Goal: Book appointment/travel/reservation

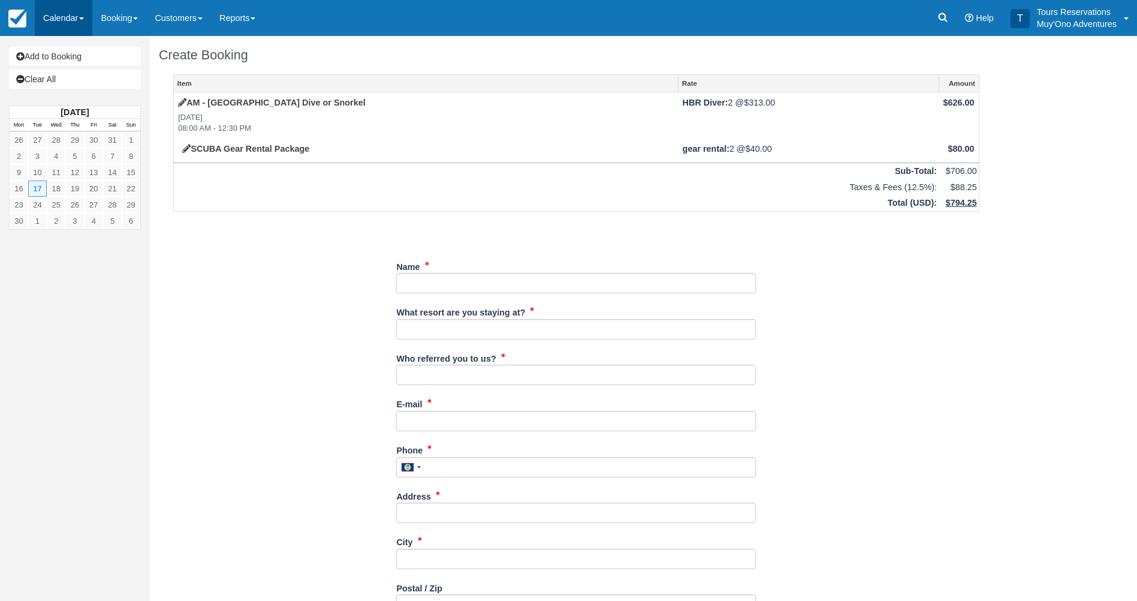
click at [77, 14] on link "Calendar" at bounding box center [64, 18] width 58 height 36
click at [85, 55] on link "Booking" at bounding box center [82, 52] width 95 height 26
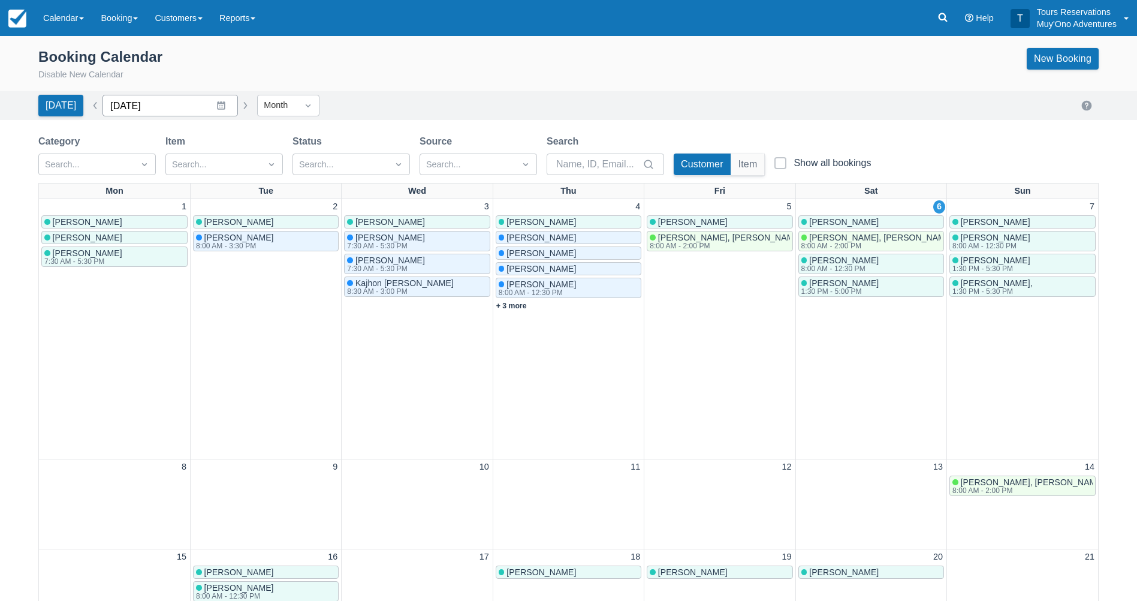
click at [175, 107] on input "[DATE]" at bounding box center [170, 106] width 135 height 22
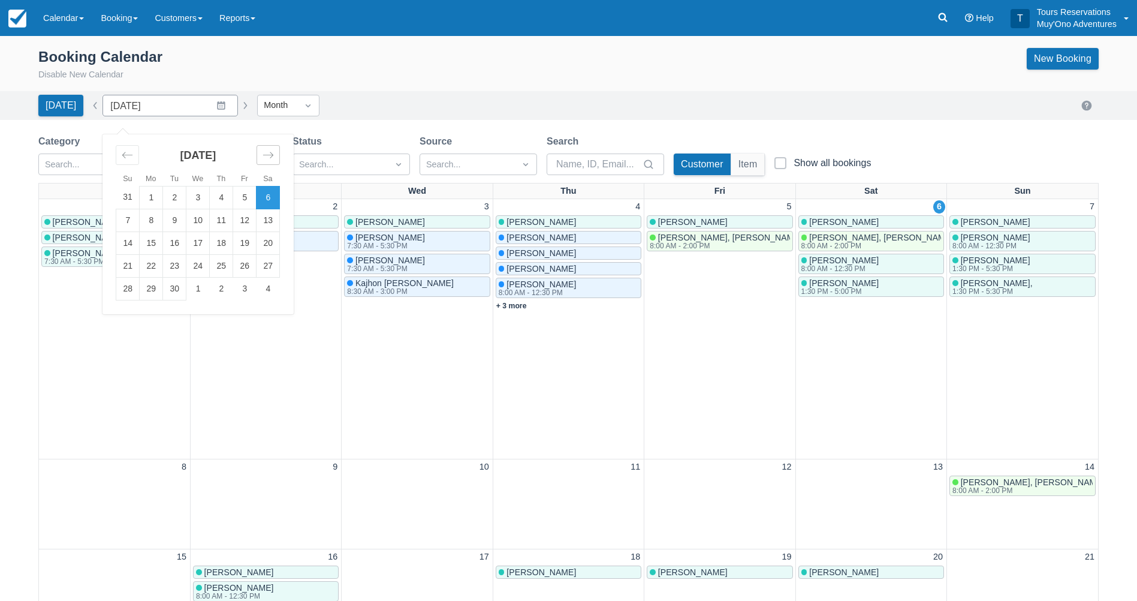
click at [263, 157] on icon "Move forward to switch to the next month." at bounding box center [268, 154] width 11 height 11
click at [263, 156] on icon "Move forward to switch to the next month." at bounding box center [268, 154] width 11 height 11
click at [258, 198] on td "1" at bounding box center [268, 197] width 23 height 23
type input "November 2025"
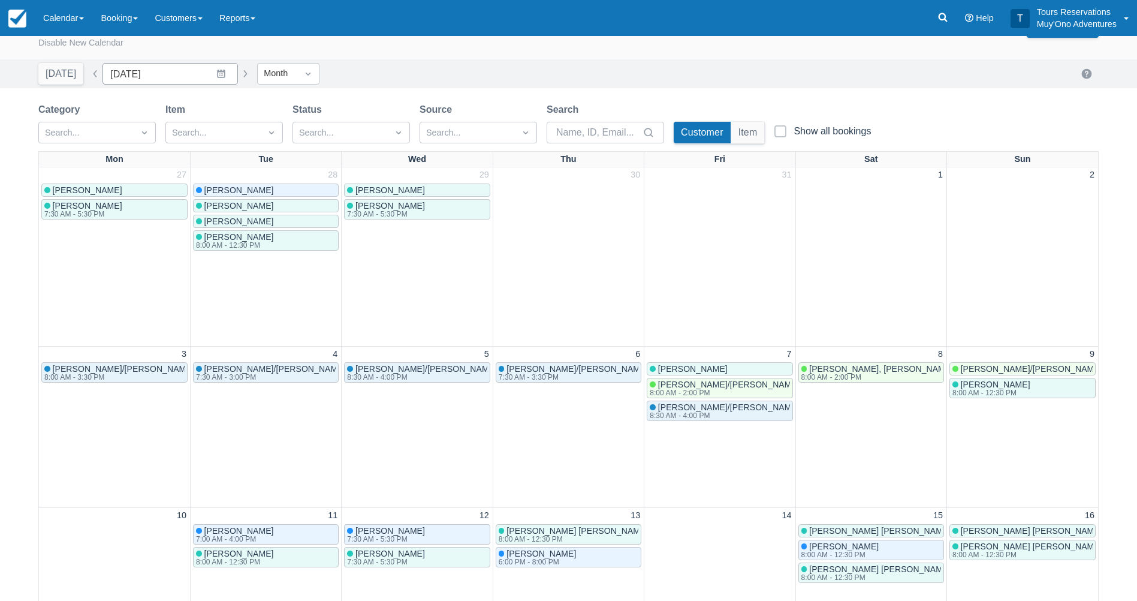
scroll to position [60, 0]
